Goal: Ask a question

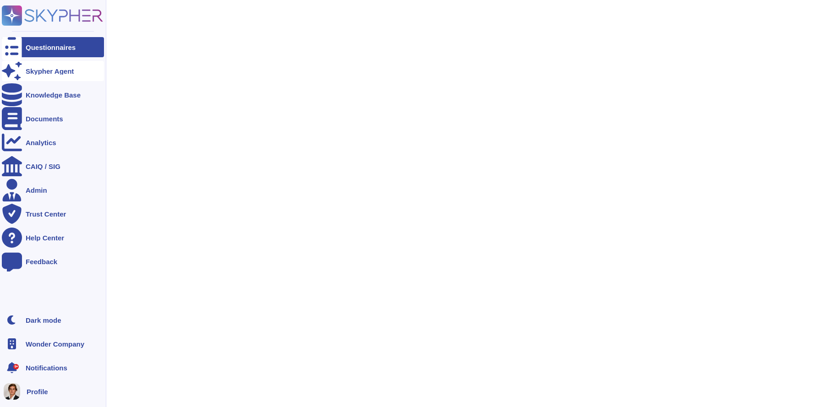
click at [12, 69] on icon at bounding box center [12, 71] width 20 height 18
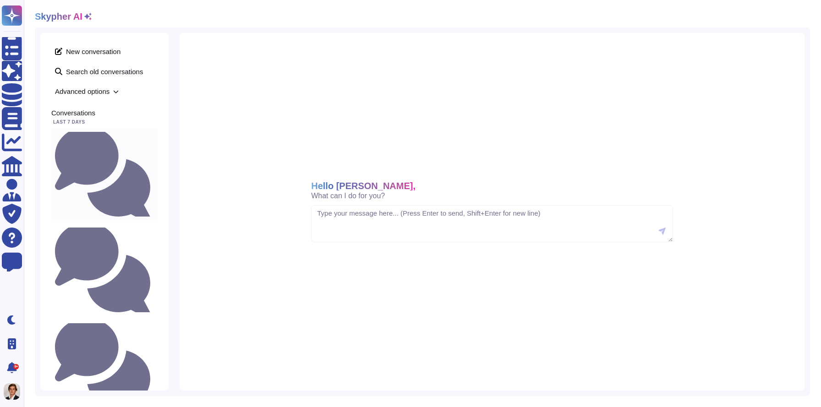
click at [154, 171] on small "What is the date of our last penetration test?" at bounding box center [154, 174] width 0 height 6
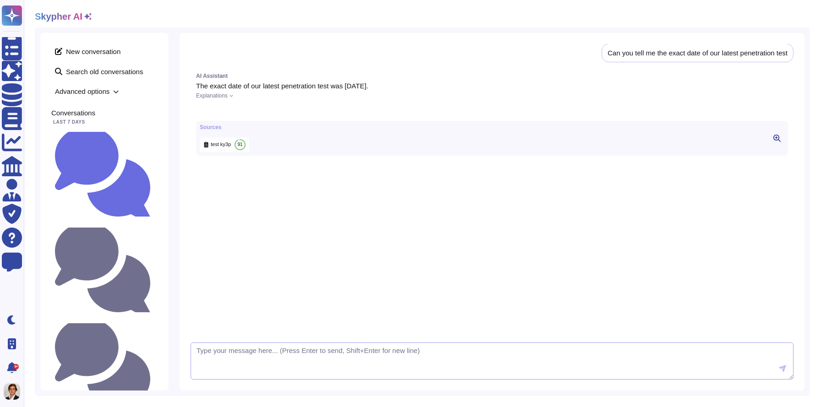
scroll to position [274, 0]
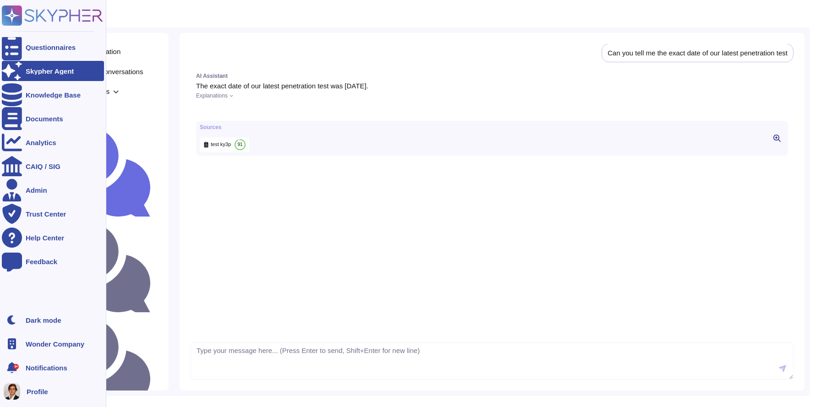
click at [46, 17] on icon at bounding box center [52, 15] width 101 height 20
